Goal: Information Seeking & Learning: Find specific fact

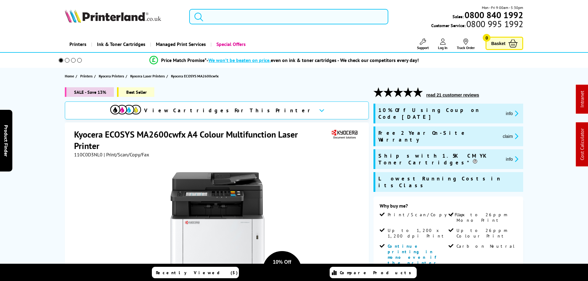
drag, startPoint x: 216, startPoint y: 17, endPoint x: 220, endPoint y: 14, distance: 4.4
click at [218, 15] on input "search" at bounding box center [288, 16] width 199 height 15
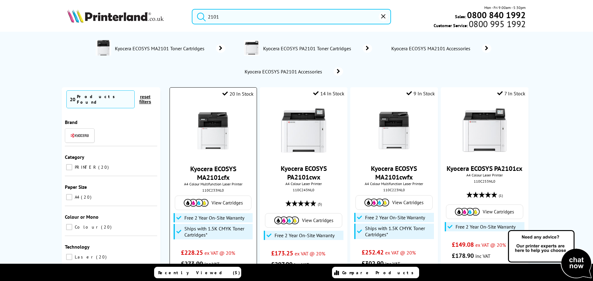
type input "2101"
click at [210, 128] on img at bounding box center [213, 131] width 46 height 46
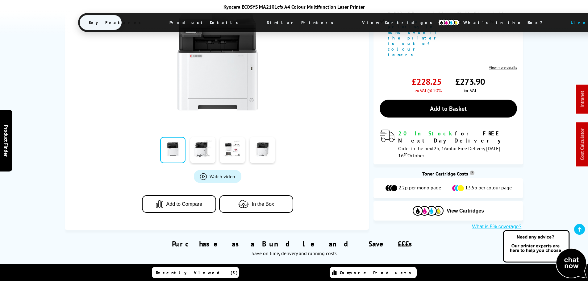
scroll to position [185, 0]
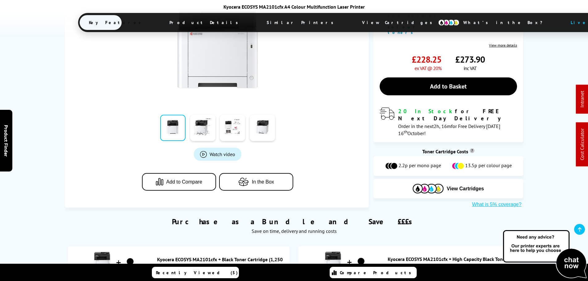
click at [244, 178] on icon "button" at bounding box center [245, 182] width 14 height 8
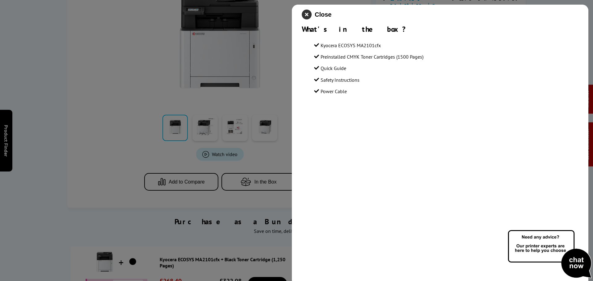
click at [310, 13] on icon "close modal" at bounding box center [307, 15] width 10 height 10
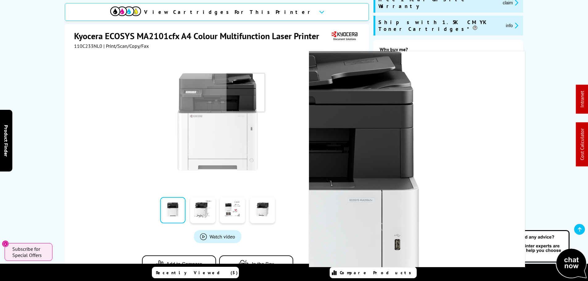
scroll to position [124, 0]
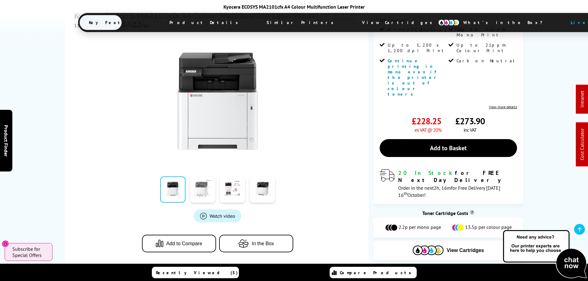
click at [198, 177] on link at bounding box center [202, 190] width 25 height 26
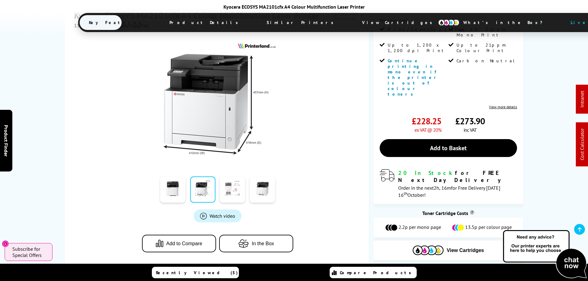
click at [230, 177] on link at bounding box center [232, 190] width 25 height 26
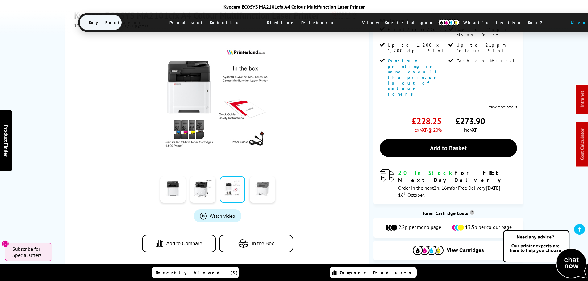
click at [255, 177] on link at bounding box center [262, 190] width 25 height 26
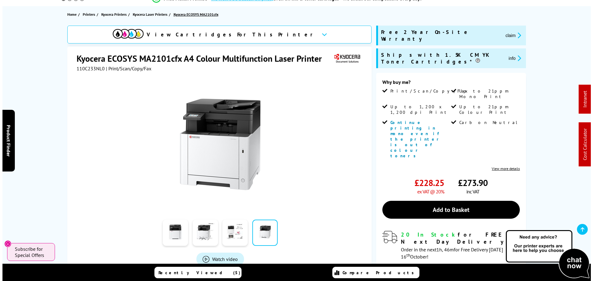
scroll to position [0, 0]
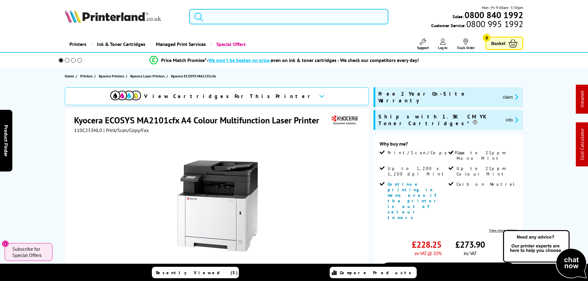
click at [219, 15] on input "search" at bounding box center [288, 16] width 199 height 15
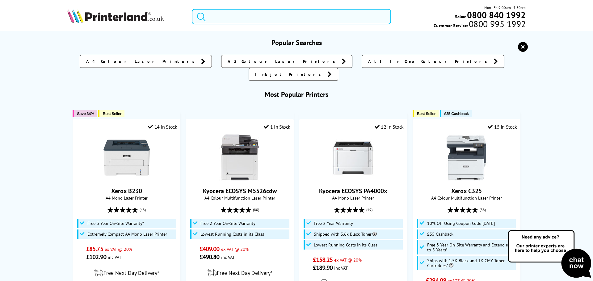
paste input "SO826109"
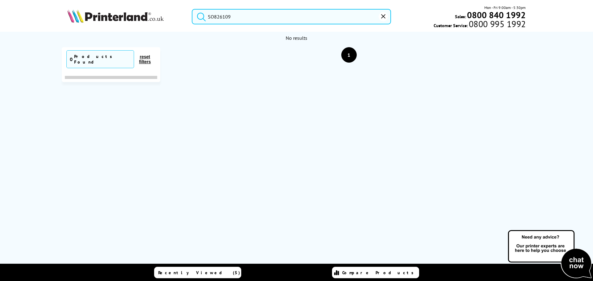
type input "SO826109"
click at [384, 17] on icon "reset" at bounding box center [383, 16] width 4 height 4
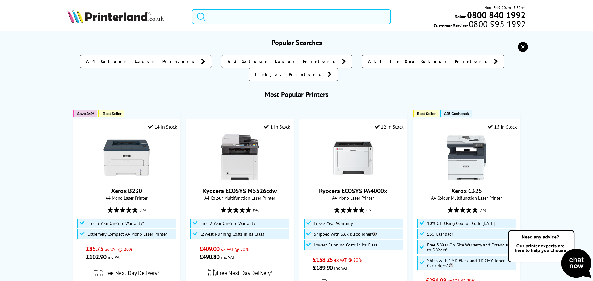
click at [215, 20] on input "search" at bounding box center [291, 16] width 199 height 15
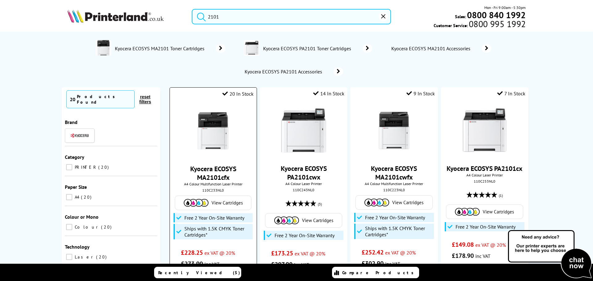
type input "2101"
click at [201, 136] on img at bounding box center [213, 131] width 46 height 46
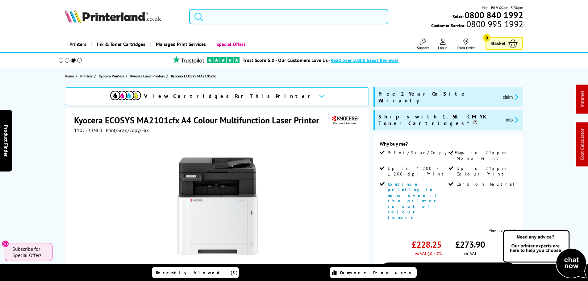
click at [228, 18] on input "search" at bounding box center [288, 16] width 199 height 15
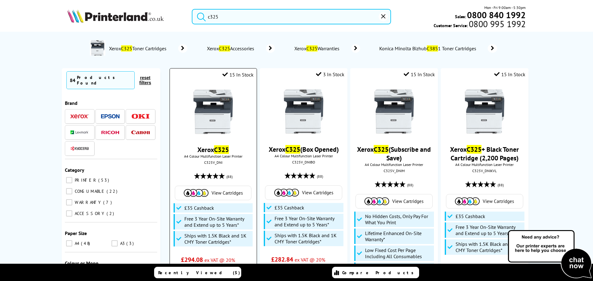
type input "c325"
click at [191, 107] on img at bounding box center [213, 112] width 46 height 46
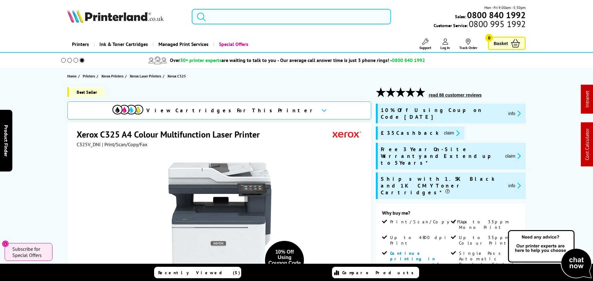
click at [235, 21] on input "search" at bounding box center [291, 16] width 199 height 15
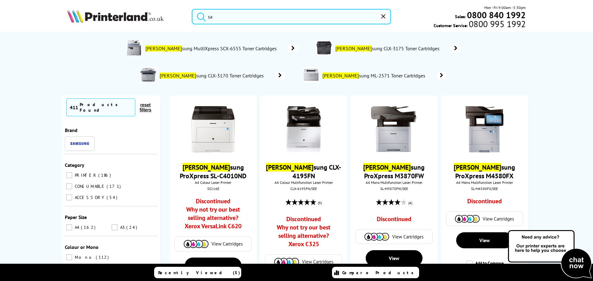
type input "s"
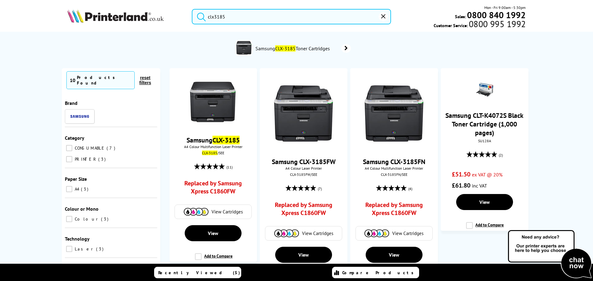
drag, startPoint x: 244, startPoint y: 21, endPoint x: 13, endPoint y: 2, distance: 231.7
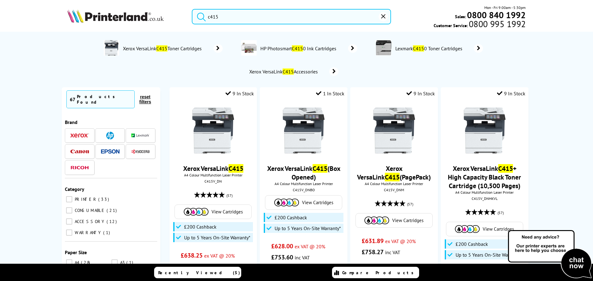
drag, startPoint x: 259, startPoint y: 19, endPoint x: -14, endPoint y: 6, distance: 272.9
paste input "C415V_DN"
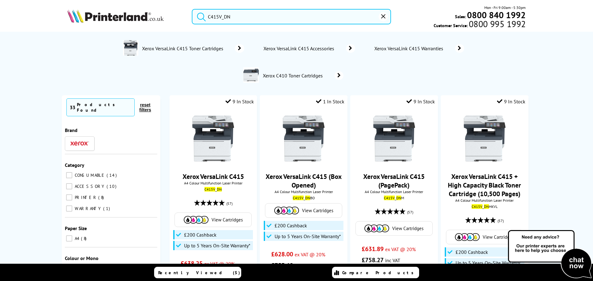
drag, startPoint x: 247, startPoint y: 16, endPoint x: 83, endPoint y: 0, distance: 164.4
click at [83, 0] on header "C415V_DN Mon - Fri 9:00am - 5:30pm Sales: 0800 840 1992 Customer Service: 0800 …" at bounding box center [296, 26] width 593 height 53
paste input "Xerox VersaLink C415"
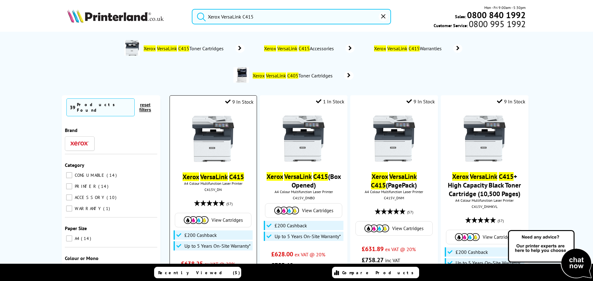
type input "Xerox VersaLink C415"
click at [204, 141] on img at bounding box center [213, 139] width 46 height 46
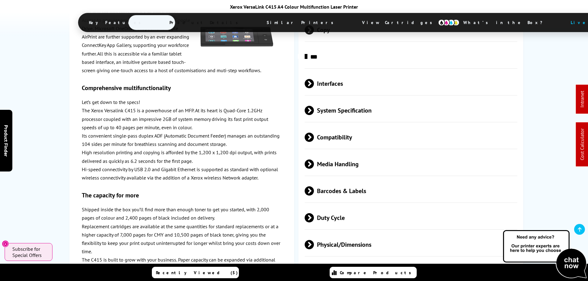
scroll to position [1729, 0]
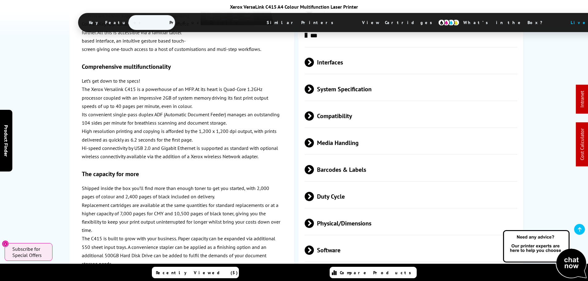
click at [341, 212] on span "Physical/Dimensions" at bounding box center [411, 223] width 213 height 23
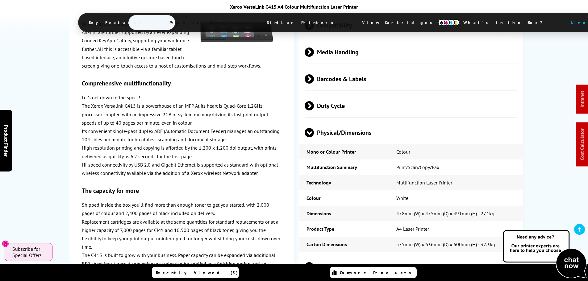
scroll to position [1853, 0]
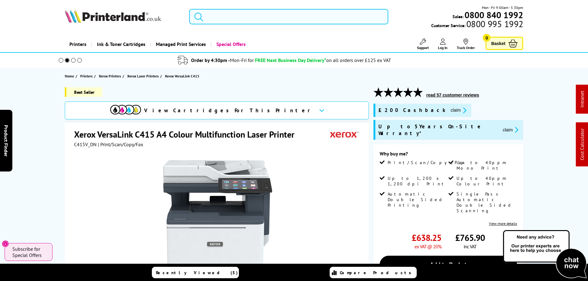
click at [227, 19] on input "search" at bounding box center [288, 16] width 199 height 15
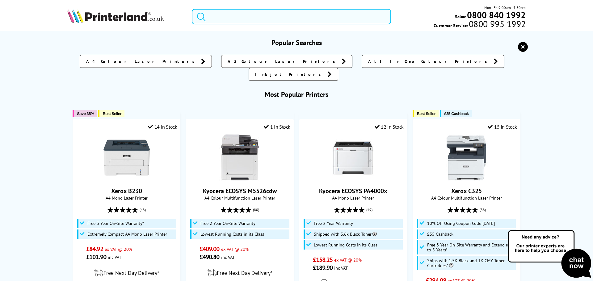
click at [215, 15] on input "search" at bounding box center [291, 16] width 199 height 15
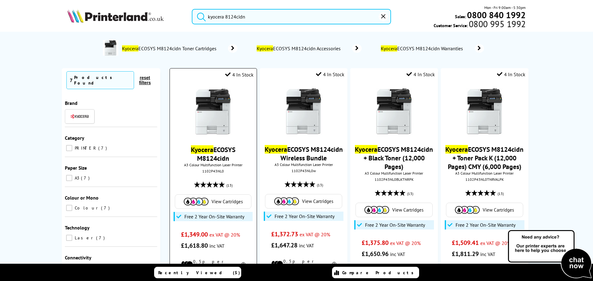
type input "kyocera 8124cidn"
click at [209, 119] on img at bounding box center [213, 112] width 46 height 46
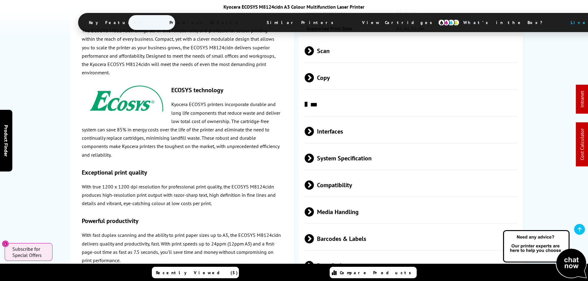
scroll to position [1226, 0]
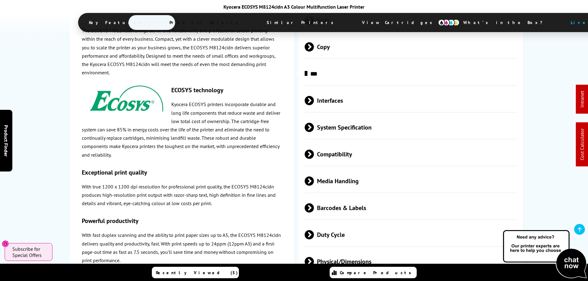
click at [345, 180] on span "Media Handling" at bounding box center [411, 181] width 213 height 23
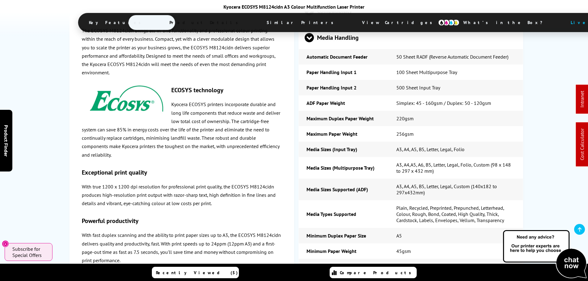
scroll to position [1380, 0]
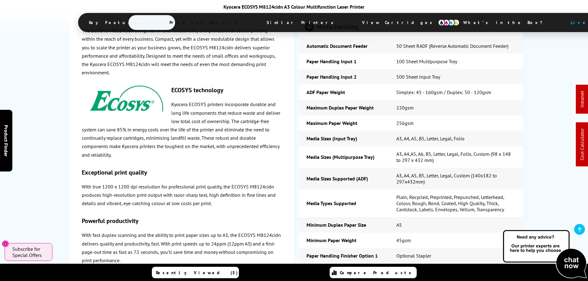
click at [415, 120] on td "256gsm" at bounding box center [456, 122] width 135 height 15
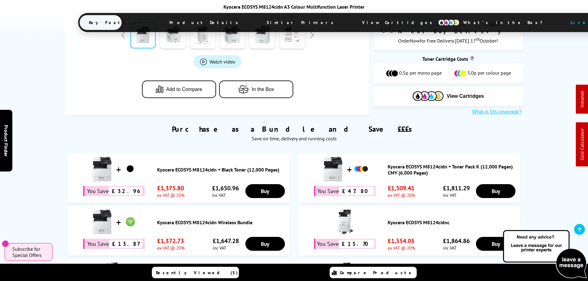
scroll to position [340, 0]
